Goal: Entertainment & Leisure: Browse casually

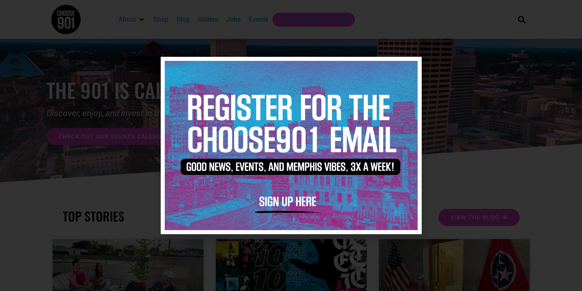
click at [411, 67] on icon "Close" at bounding box center [411, 68] width 6 height 6
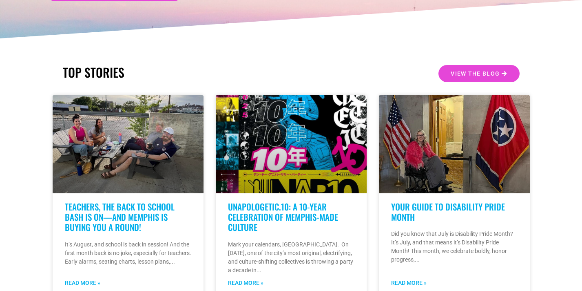
scroll to position [147, 0]
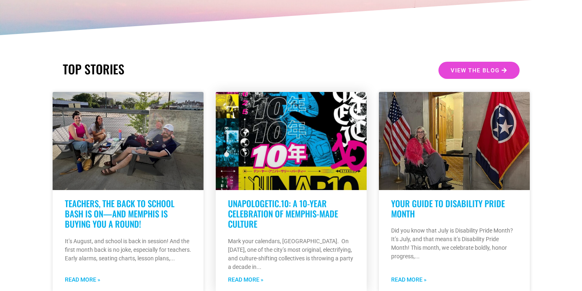
click at [251, 216] on link "UNAPOLOGETIC.10: A 10-Year Celebration of Memphis-Made Culture" at bounding box center [283, 213] width 110 height 33
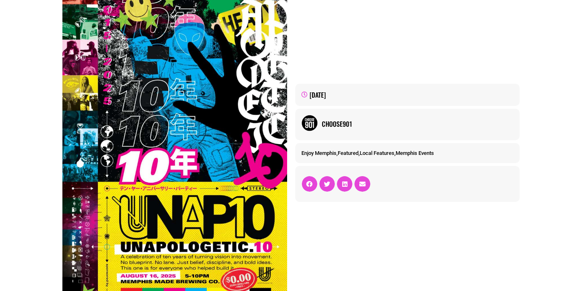
scroll to position [54, 0]
